Goal: Task Accomplishment & Management: Manage account settings

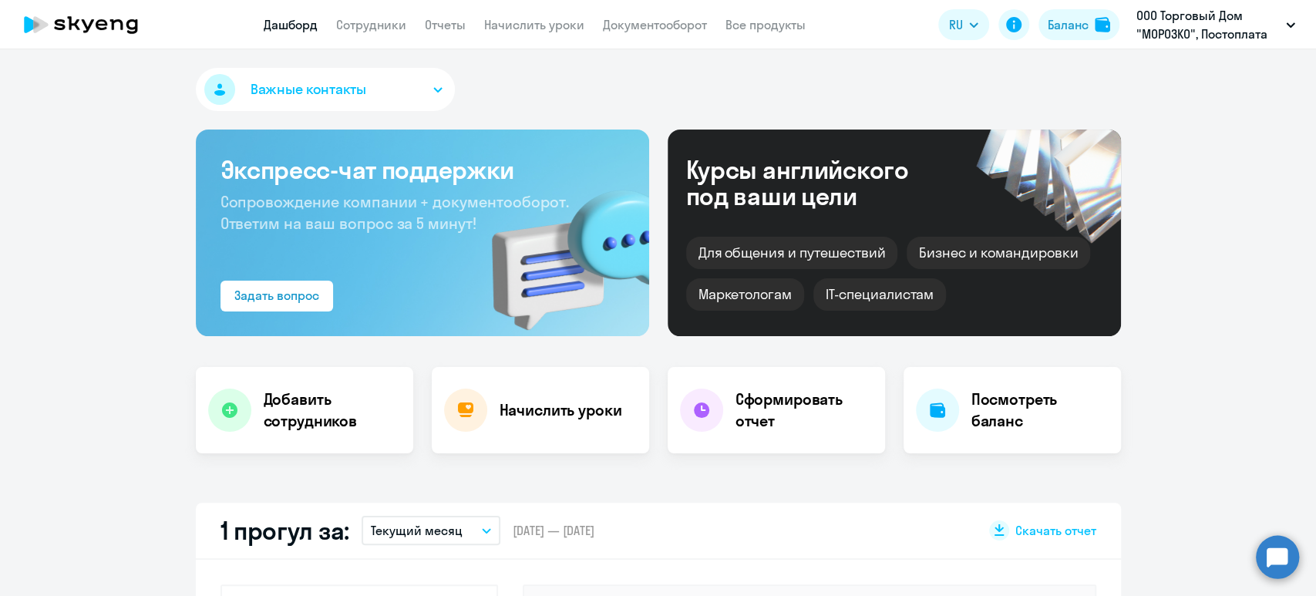
select select "30"
click at [509, 28] on link "Начислить уроки" at bounding box center [534, 24] width 100 height 15
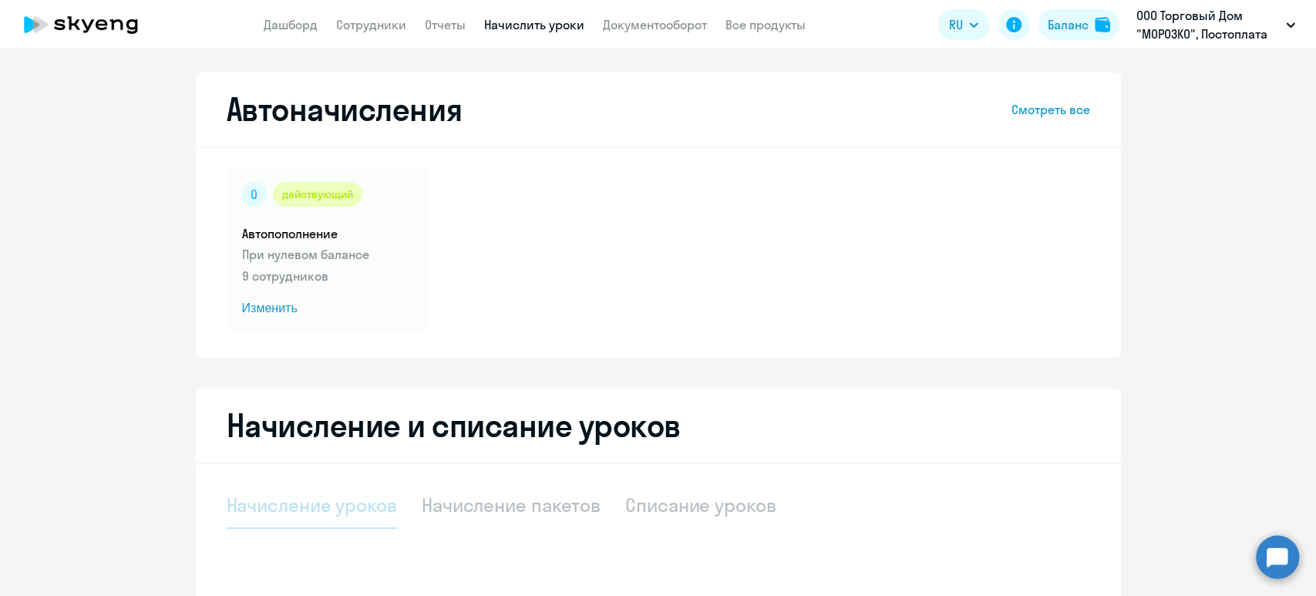
select select "10"
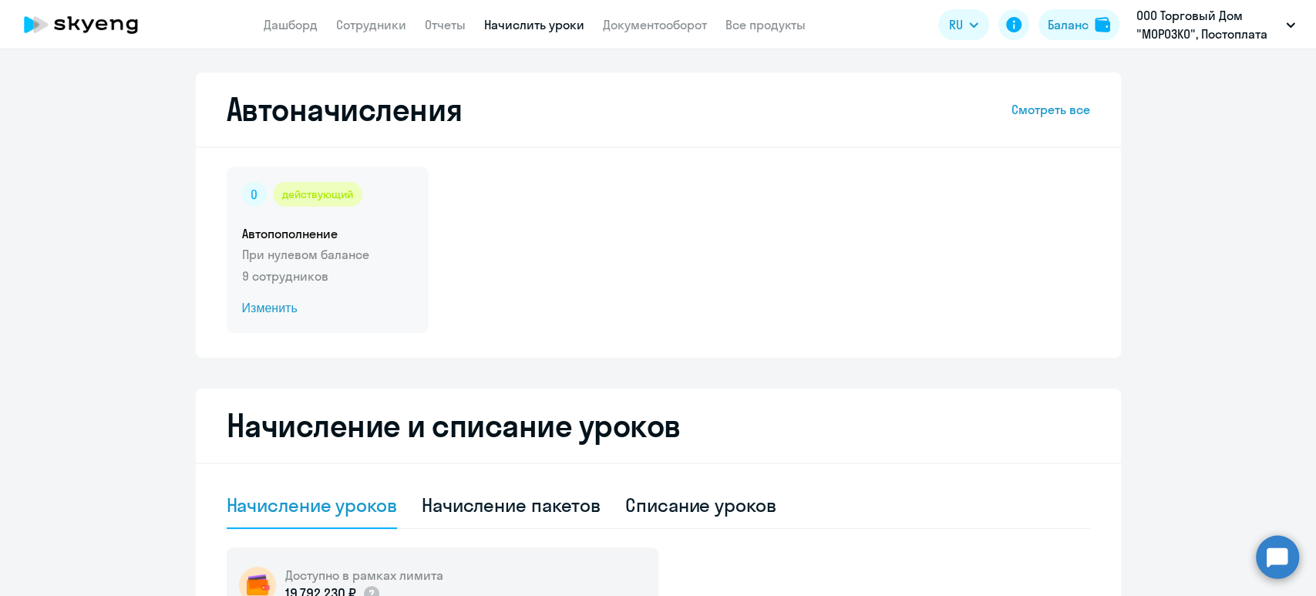
click at [271, 308] on span "Изменить" at bounding box center [327, 308] width 171 height 19
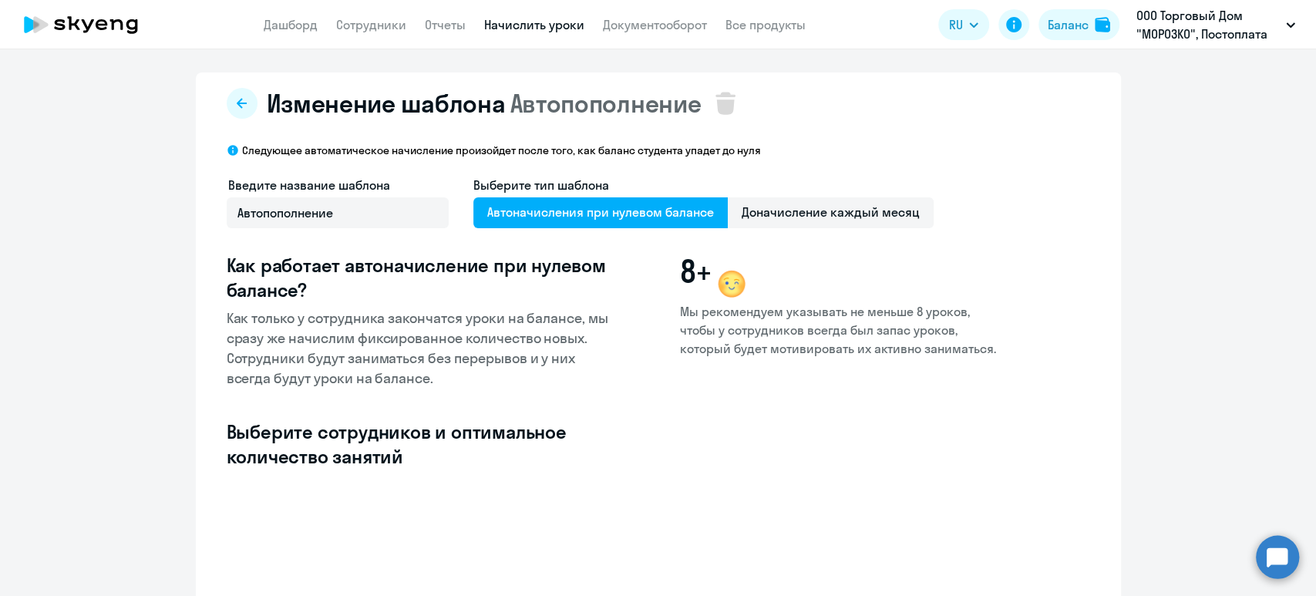
select select "10"
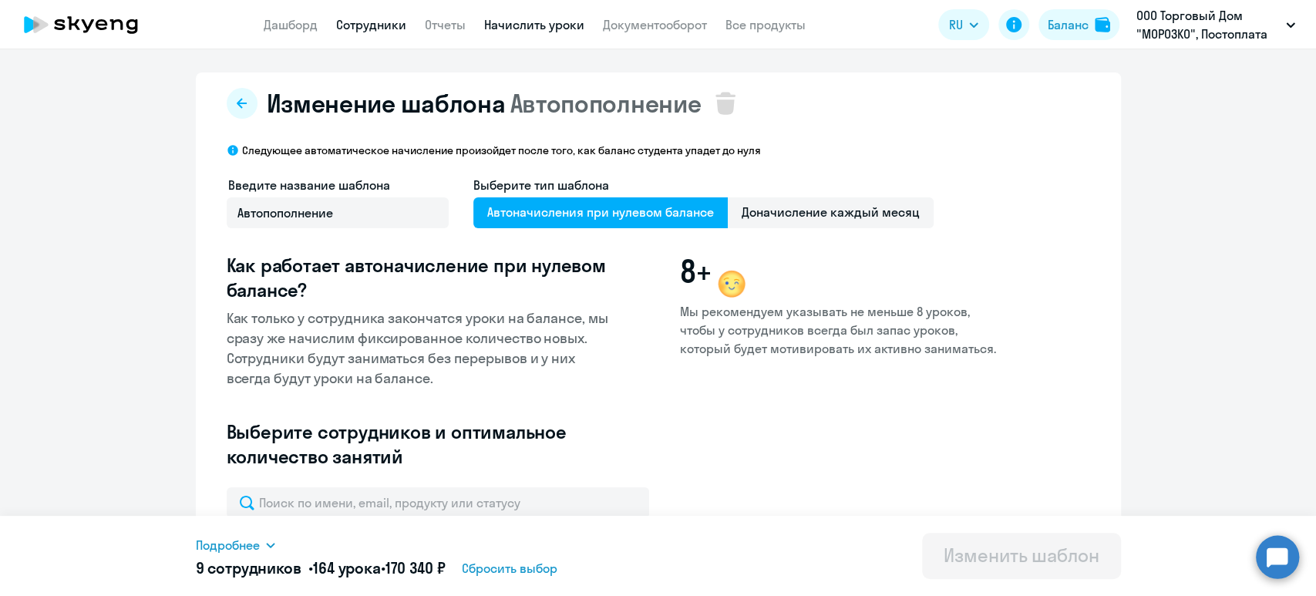
click at [364, 24] on link "Сотрудники" at bounding box center [371, 24] width 70 height 15
select select "30"
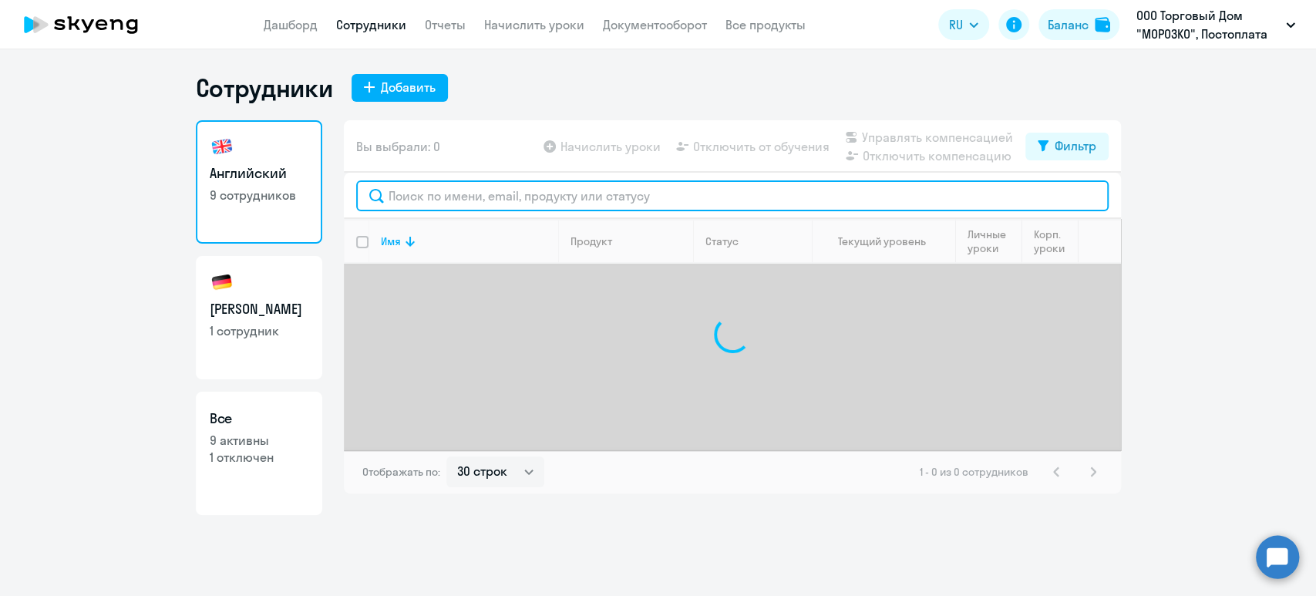
click at [429, 187] on input "text" at bounding box center [732, 195] width 753 height 31
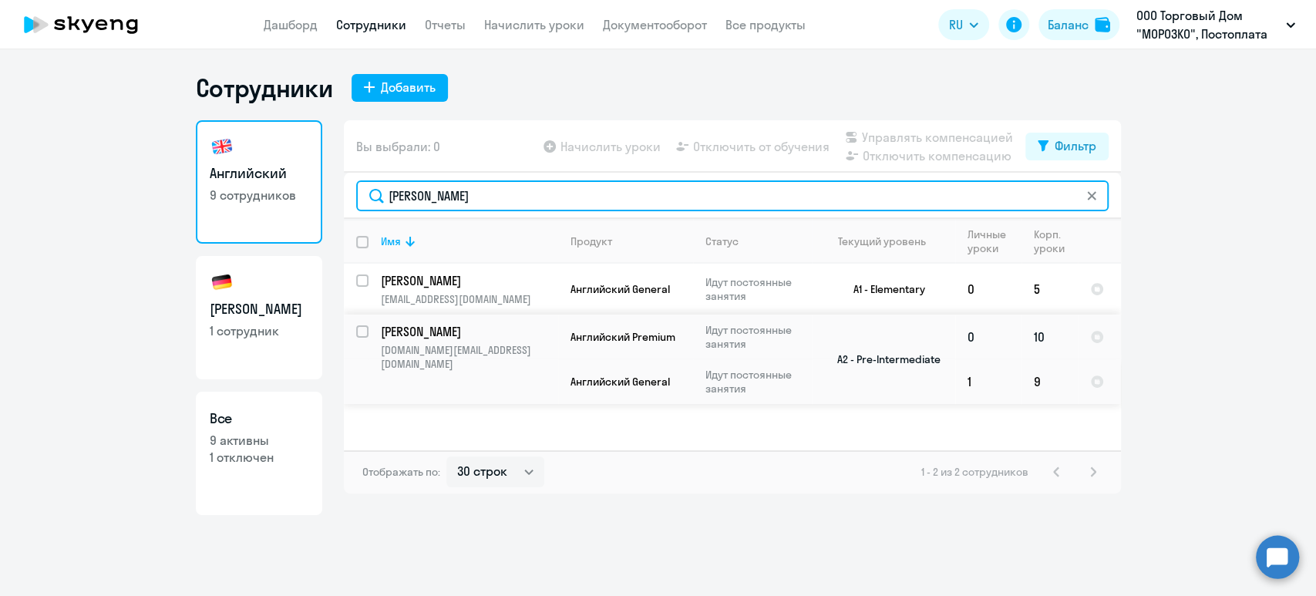
type input "[PERSON_NAME]"
